Goal: Navigation & Orientation: Find specific page/section

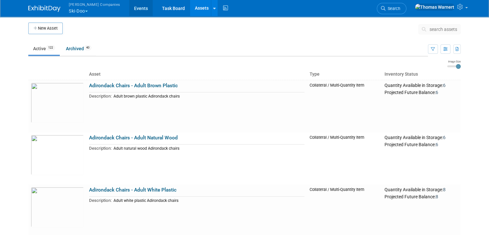
click at [129, 8] on link "Events" at bounding box center [140, 8] width 23 height 16
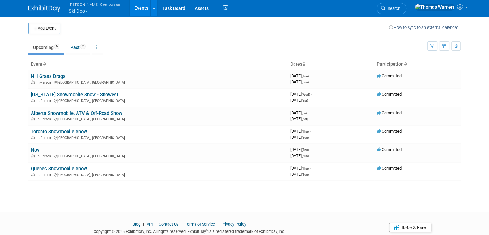
click at [81, 10] on button "Warnert Companies Ski-Doo" at bounding box center [98, 8] width 60 height 17
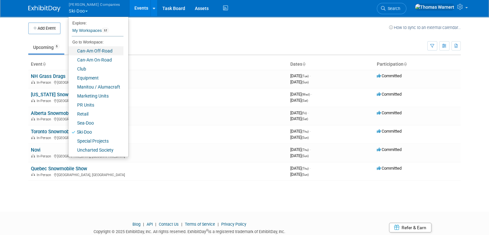
click at [88, 53] on link "Can-Am Off-Road" at bounding box center [96, 50] width 55 height 9
